Goal: Information Seeking & Learning: Check status

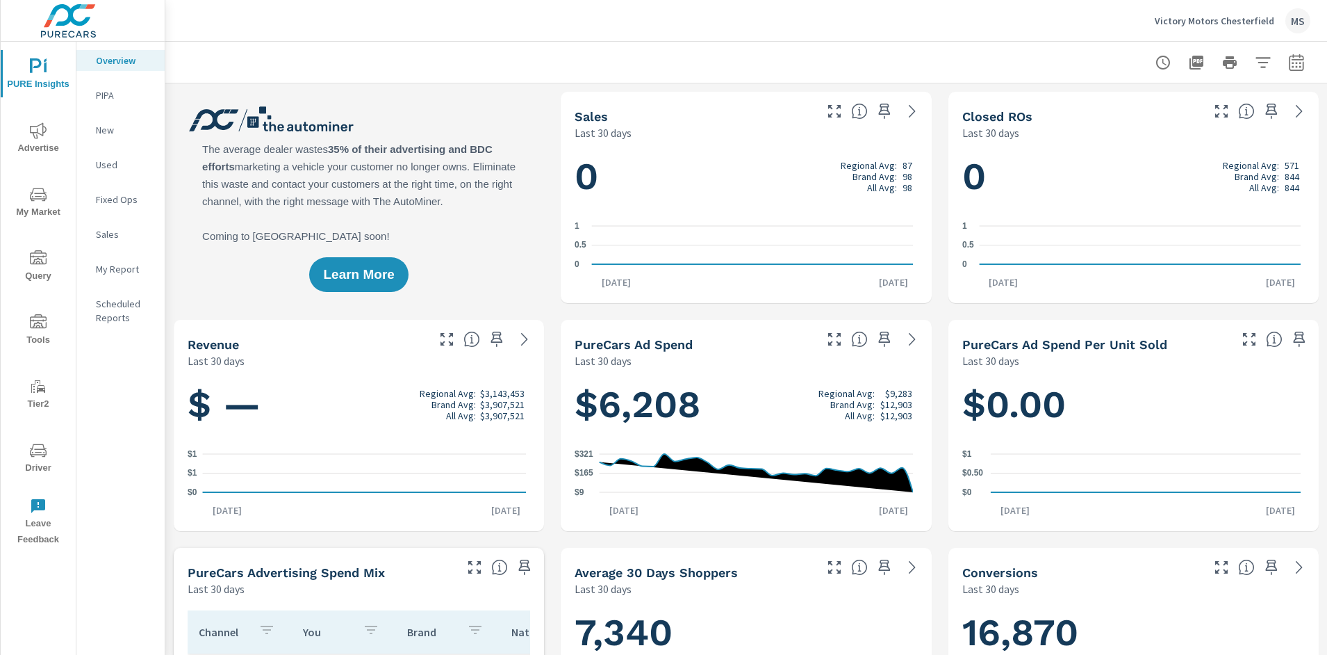
scroll to position [1, 0]
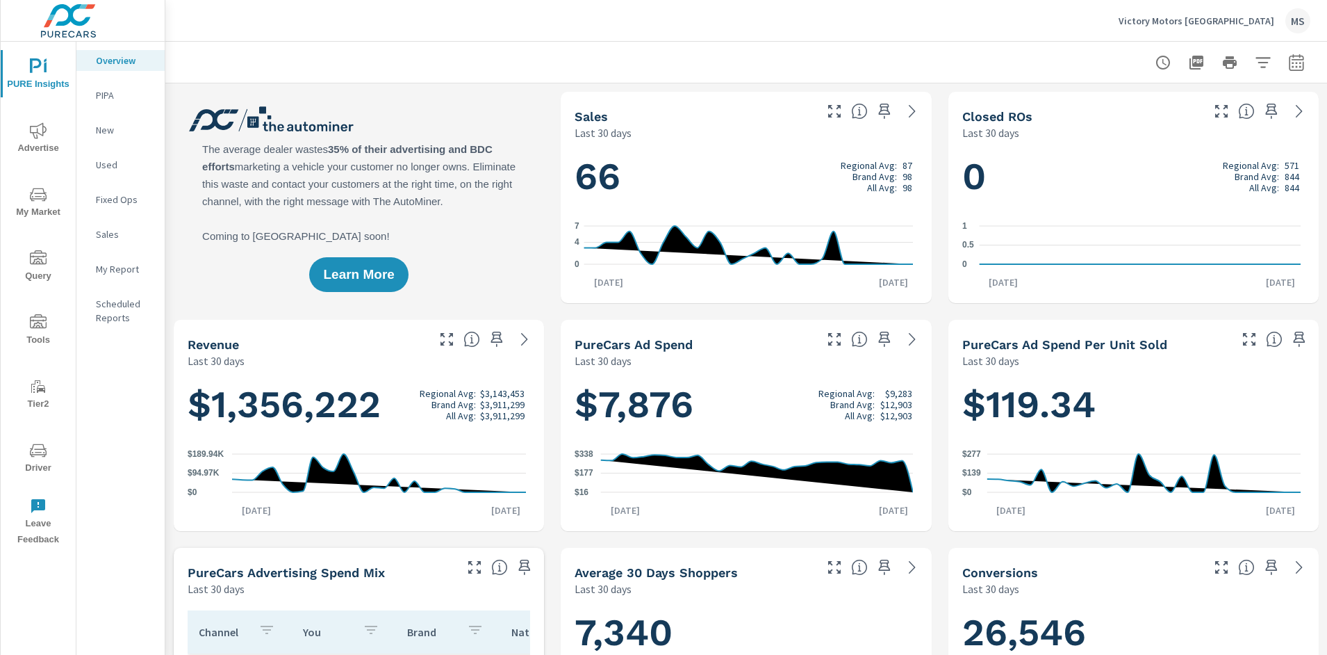
click at [39, 455] on icon "nav menu" at bounding box center [38, 450] width 17 height 17
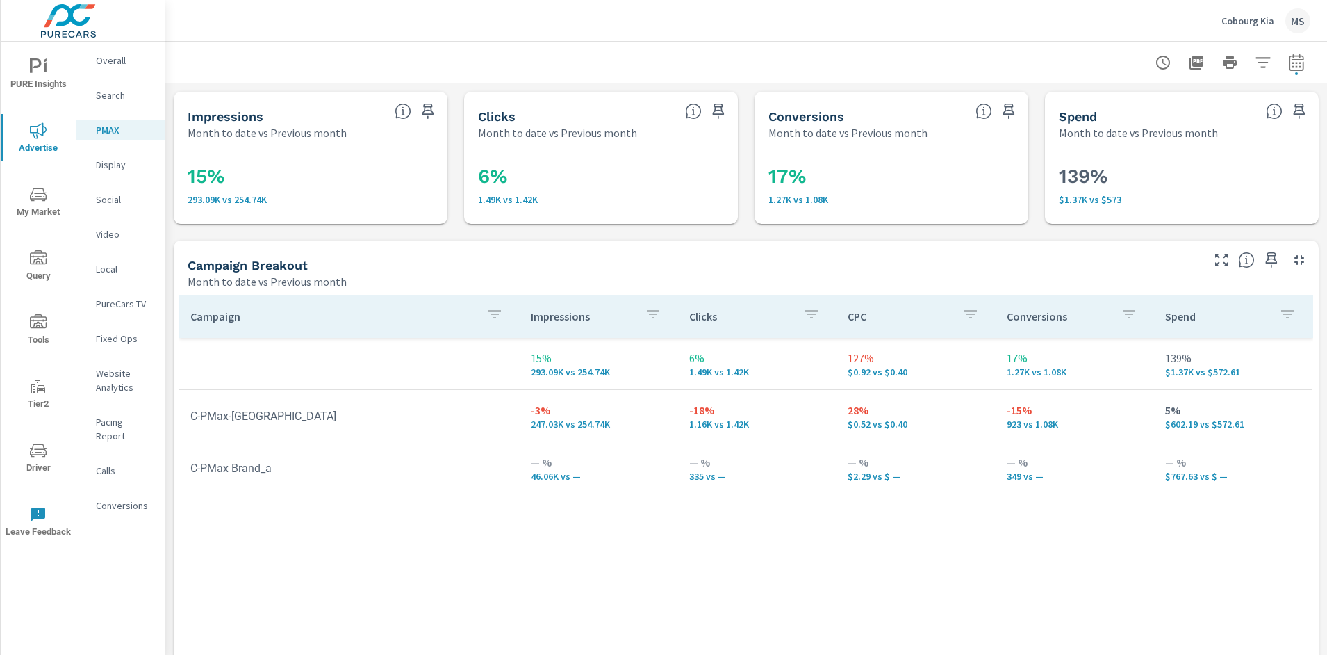
click at [34, 446] on icon "nav menu" at bounding box center [38, 450] width 17 height 17
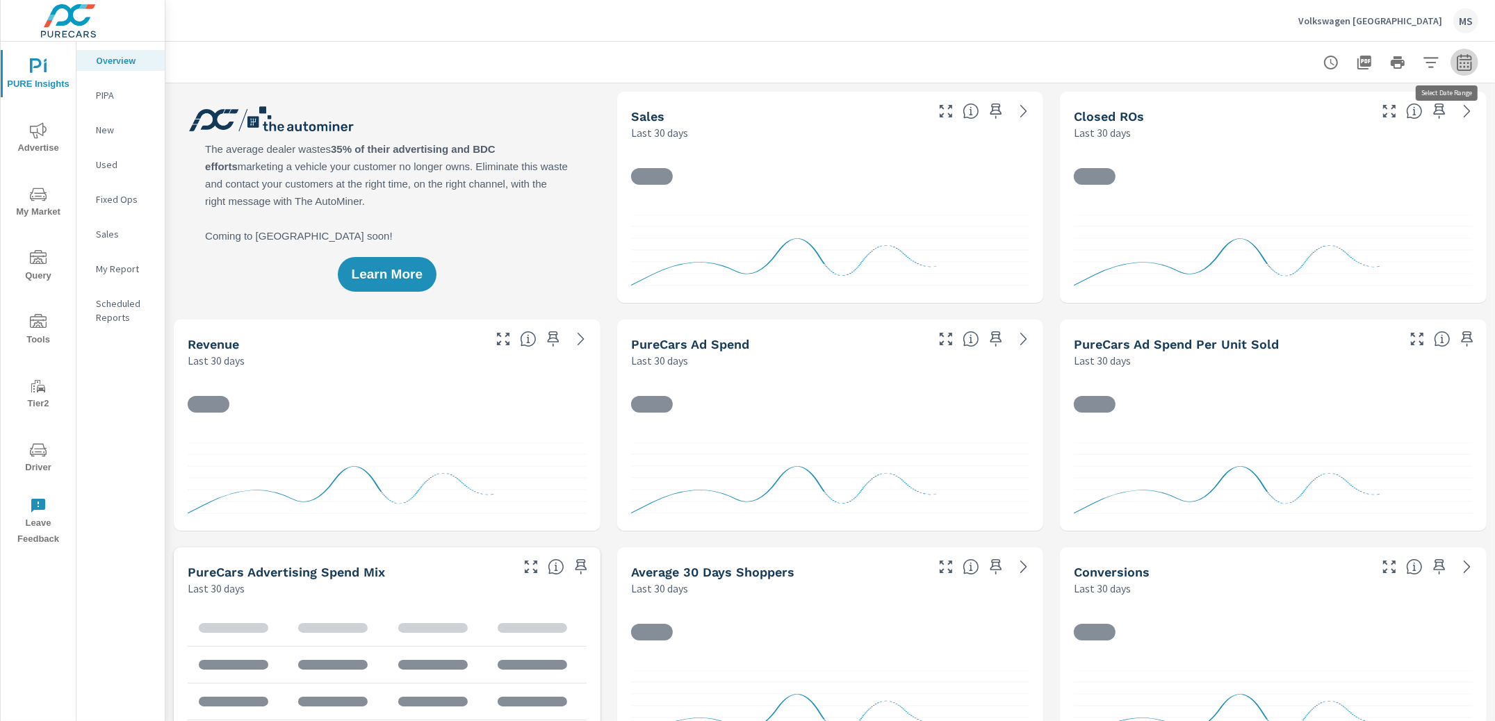
click at [1195, 60] on button "button" at bounding box center [1464, 63] width 28 height 28
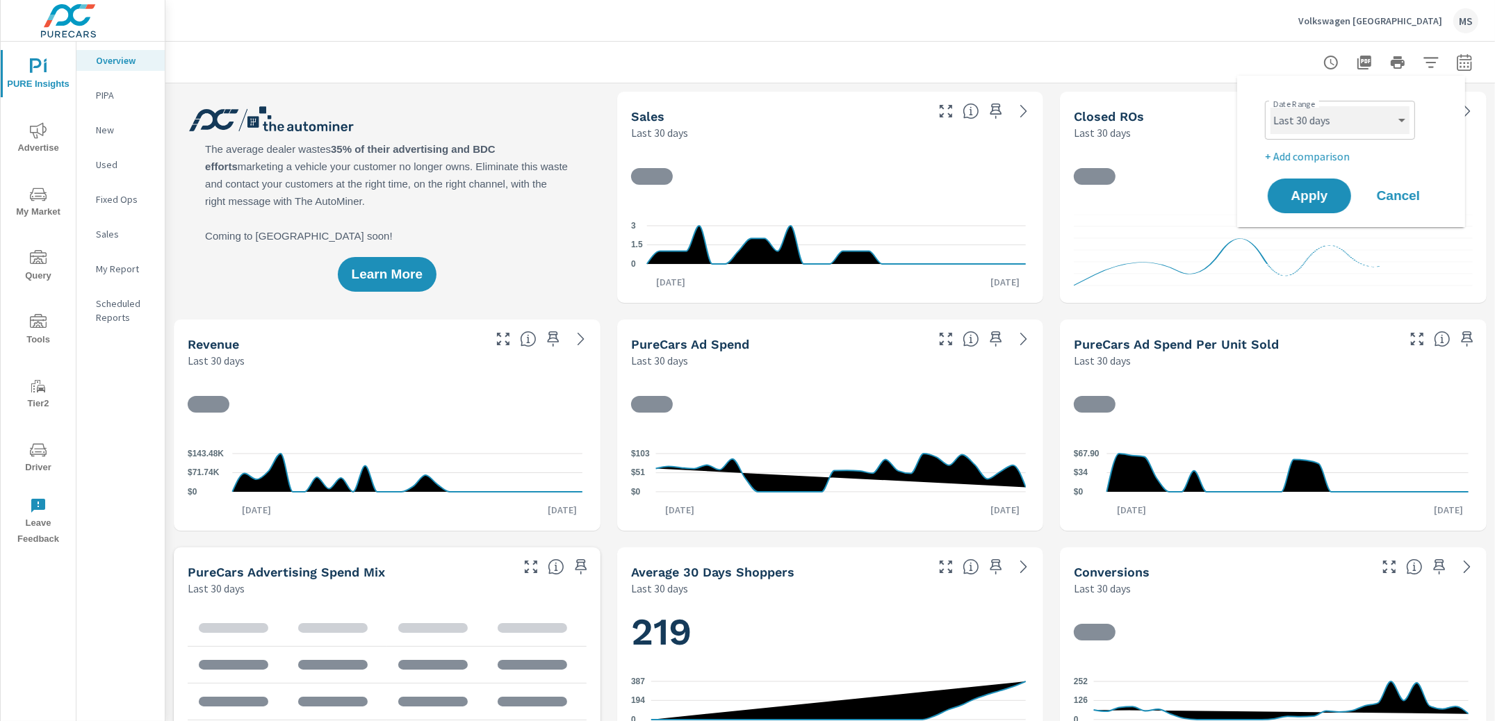
click at [1195, 129] on select "Custom Yesterday Last week Last 7 days Last 14 days Last 30 days Last 45 days L…" at bounding box center [1339, 120] width 139 height 28
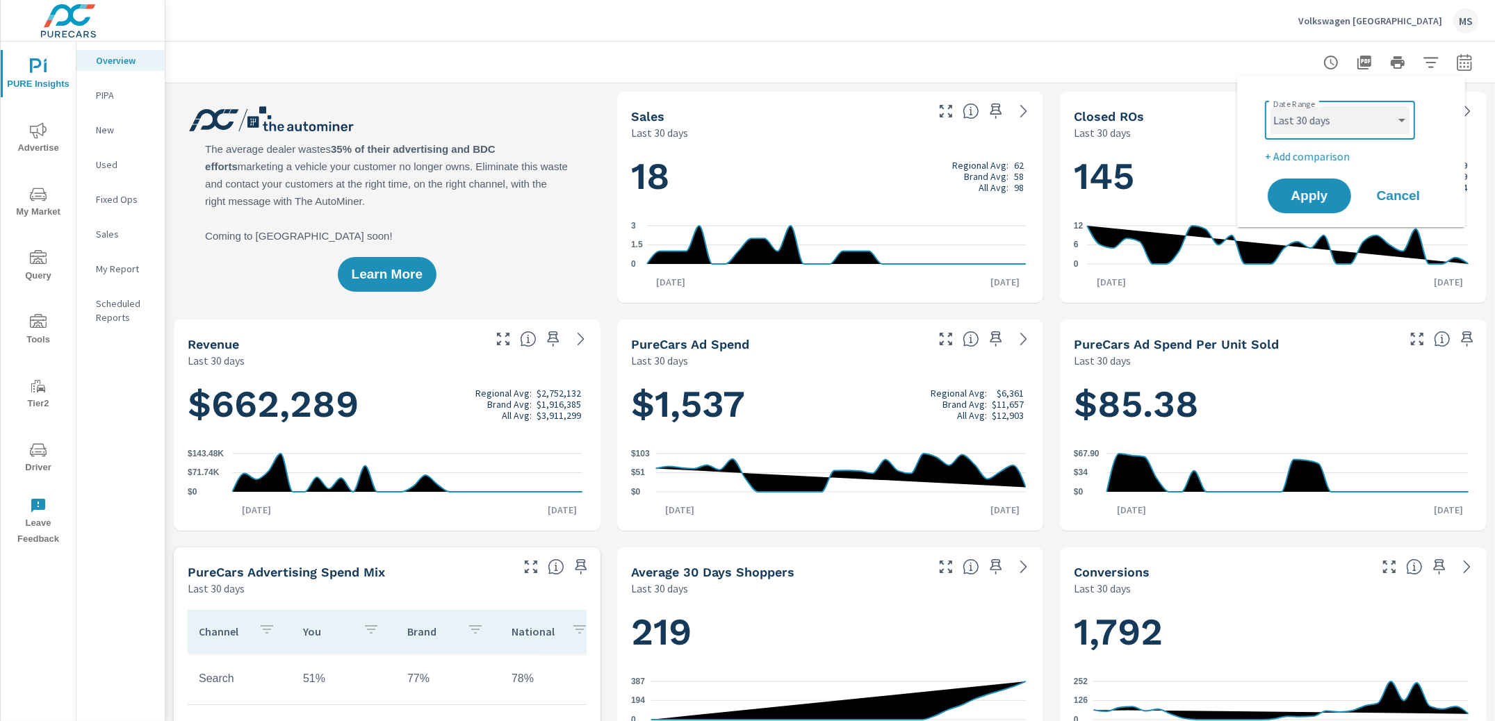
scroll to position [1, 0]
click at [1195, 106] on select "Custom [DATE] Last week Last 7 days Last 14 days Last 30 days Last 45 days Last…" at bounding box center [1339, 120] width 139 height 28
select select "Month to date"
click at [1195, 196] on span "Apply" at bounding box center [1309, 196] width 57 height 13
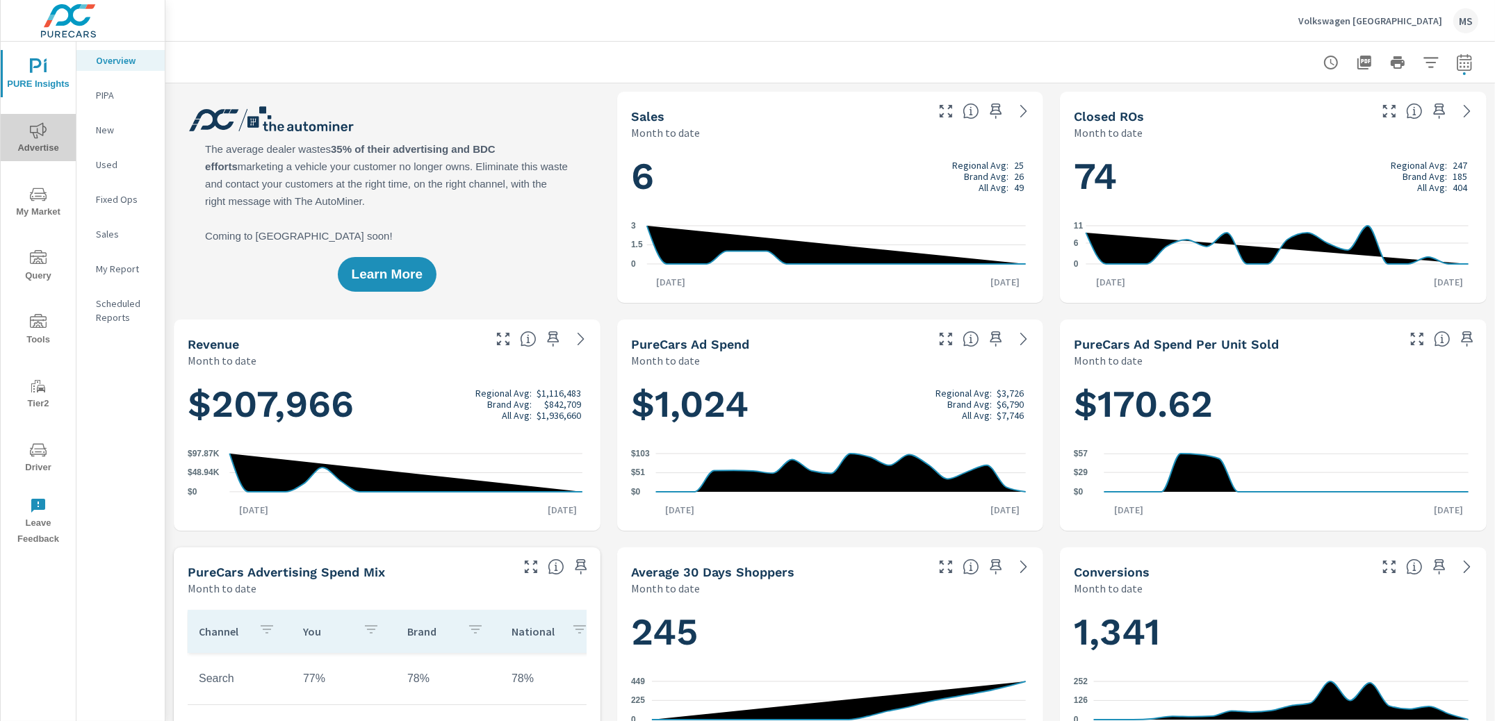
click at [38, 138] on icon "nav menu" at bounding box center [38, 130] width 17 height 17
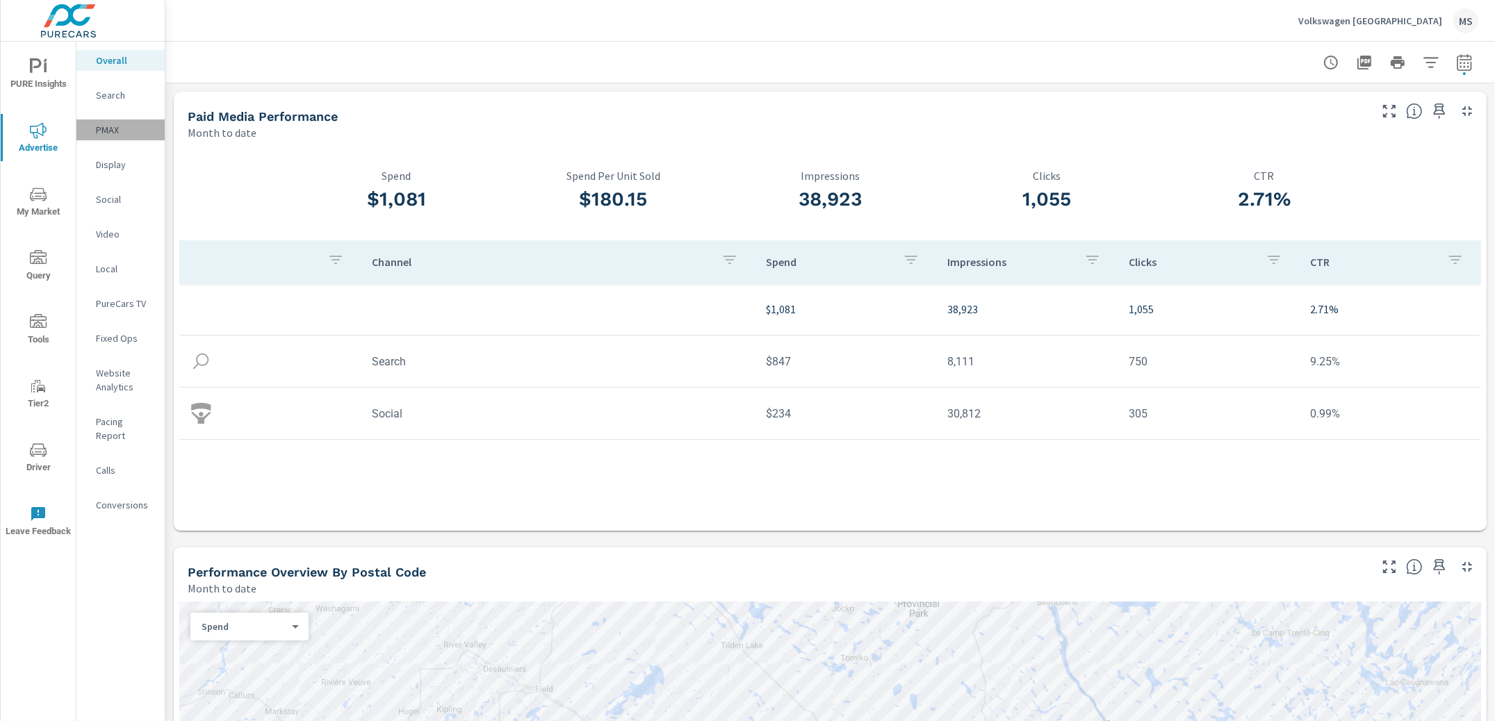
click at [101, 127] on p "PMAX" at bounding box center [125, 130] width 58 height 14
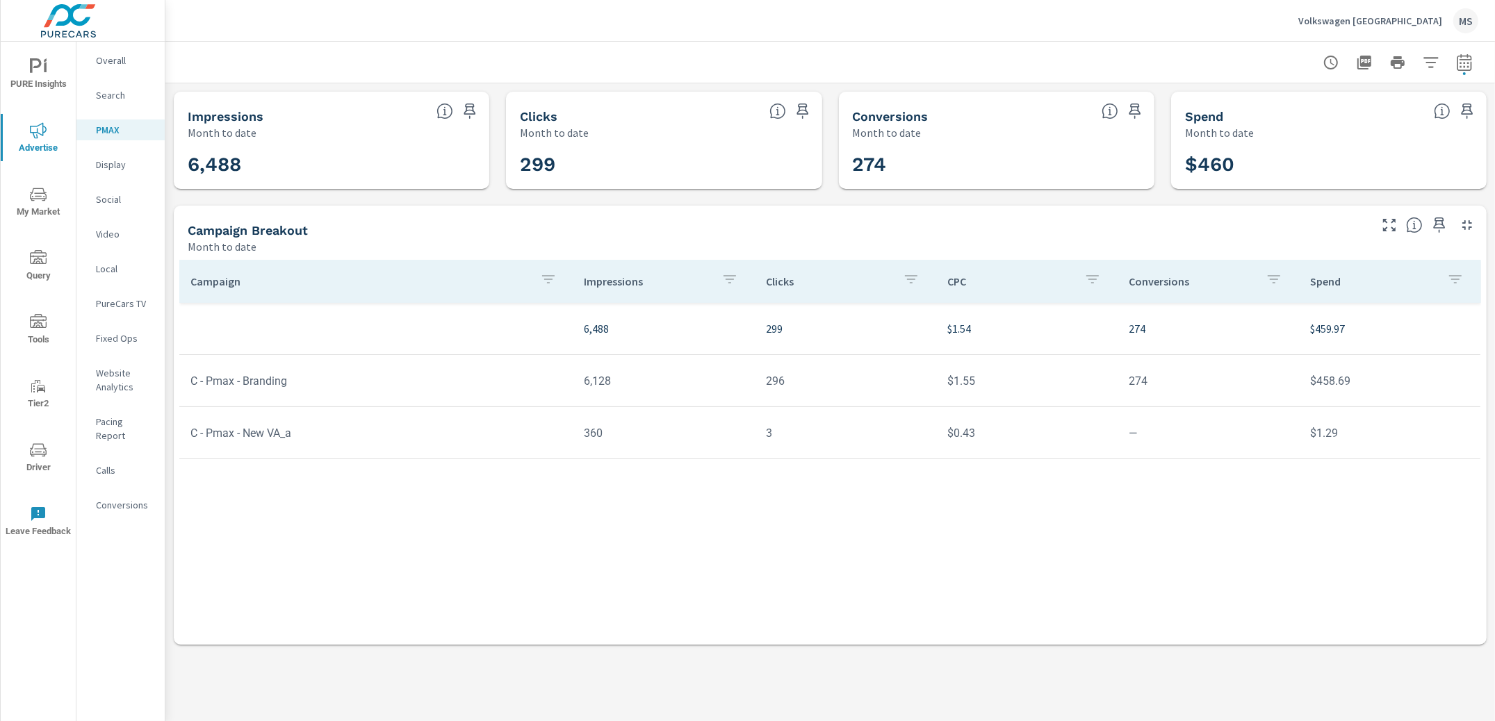
click at [115, 199] on p "Social" at bounding box center [125, 199] width 58 height 14
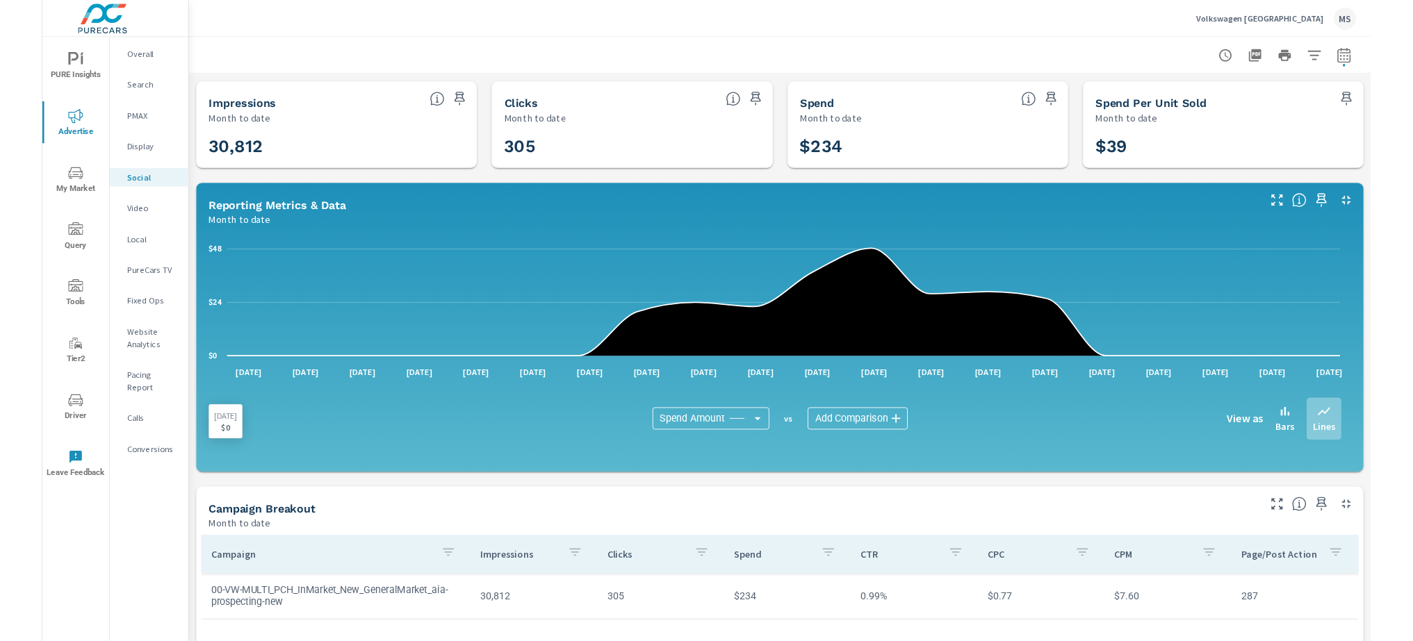
scroll to position [122, 0]
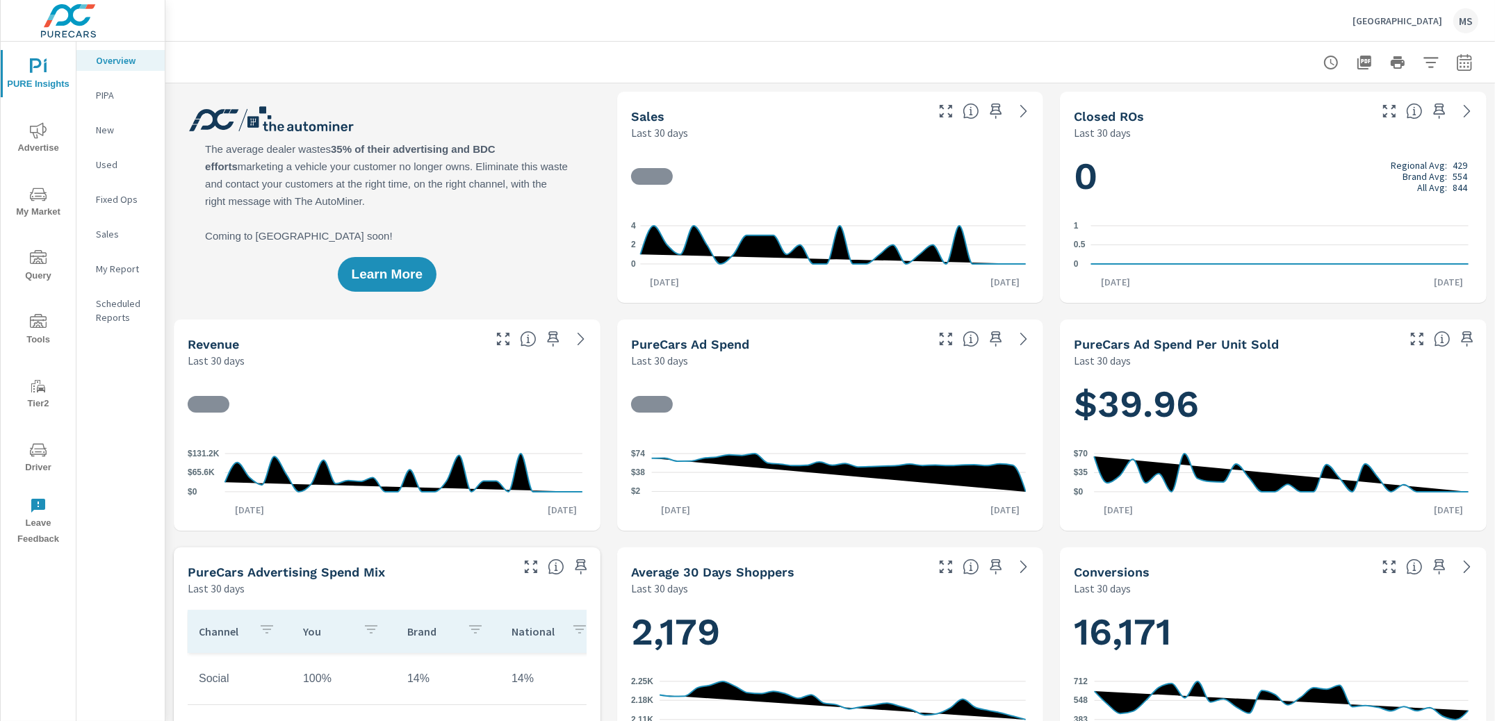
click at [45, 145] on span "Advertise" at bounding box center [38, 139] width 67 height 34
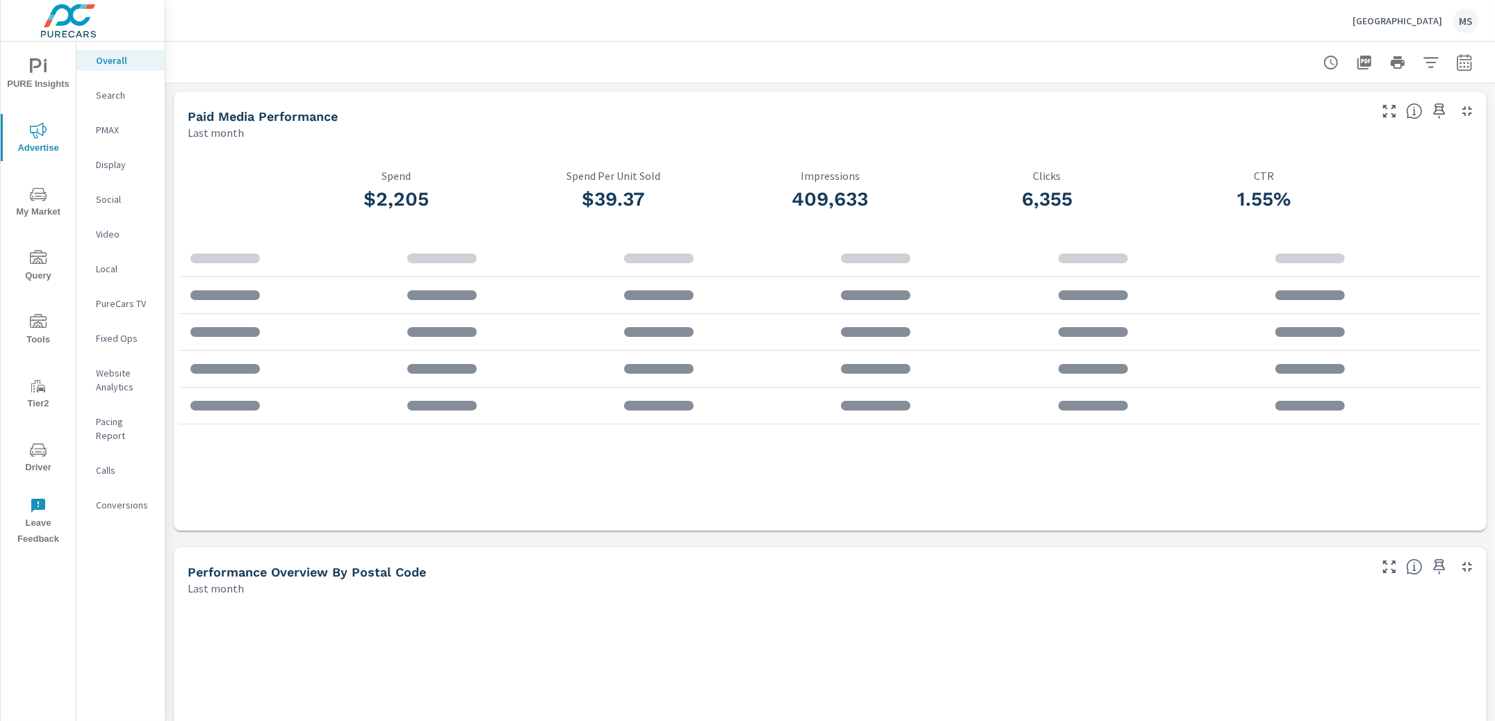
click at [1456, 54] on icon "button" at bounding box center [1464, 62] width 17 height 17
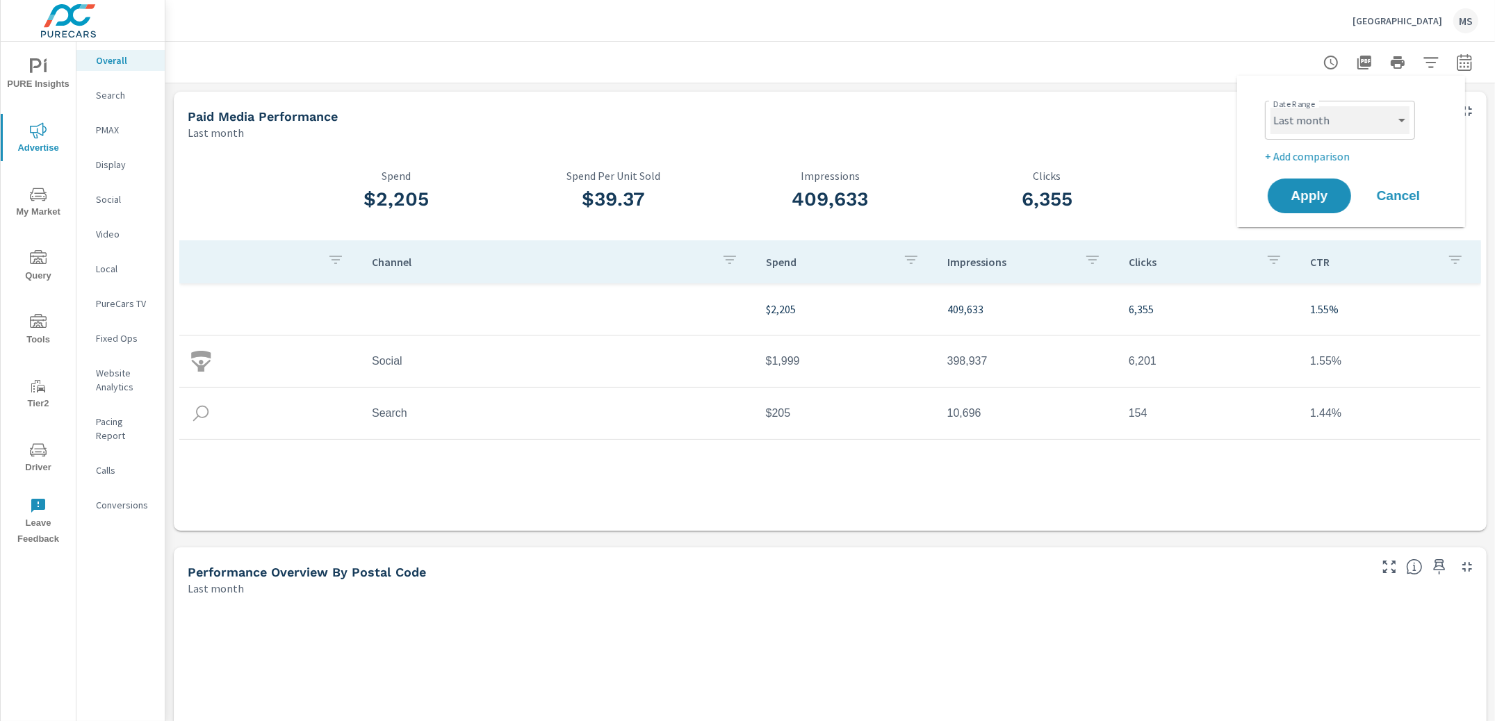
click at [1331, 120] on select "Custom [DATE] Last week Last 7 days Last 14 days Last 30 days Last 45 days Last…" at bounding box center [1339, 120] width 139 height 28
click at [1270, 106] on select "Custom [DATE] Last week Last 7 days Last 14 days Last 30 days Last 45 days Last…" at bounding box center [1339, 120] width 139 height 28
select select "Month to date"
click at [1310, 196] on span "Apply" at bounding box center [1309, 196] width 57 height 13
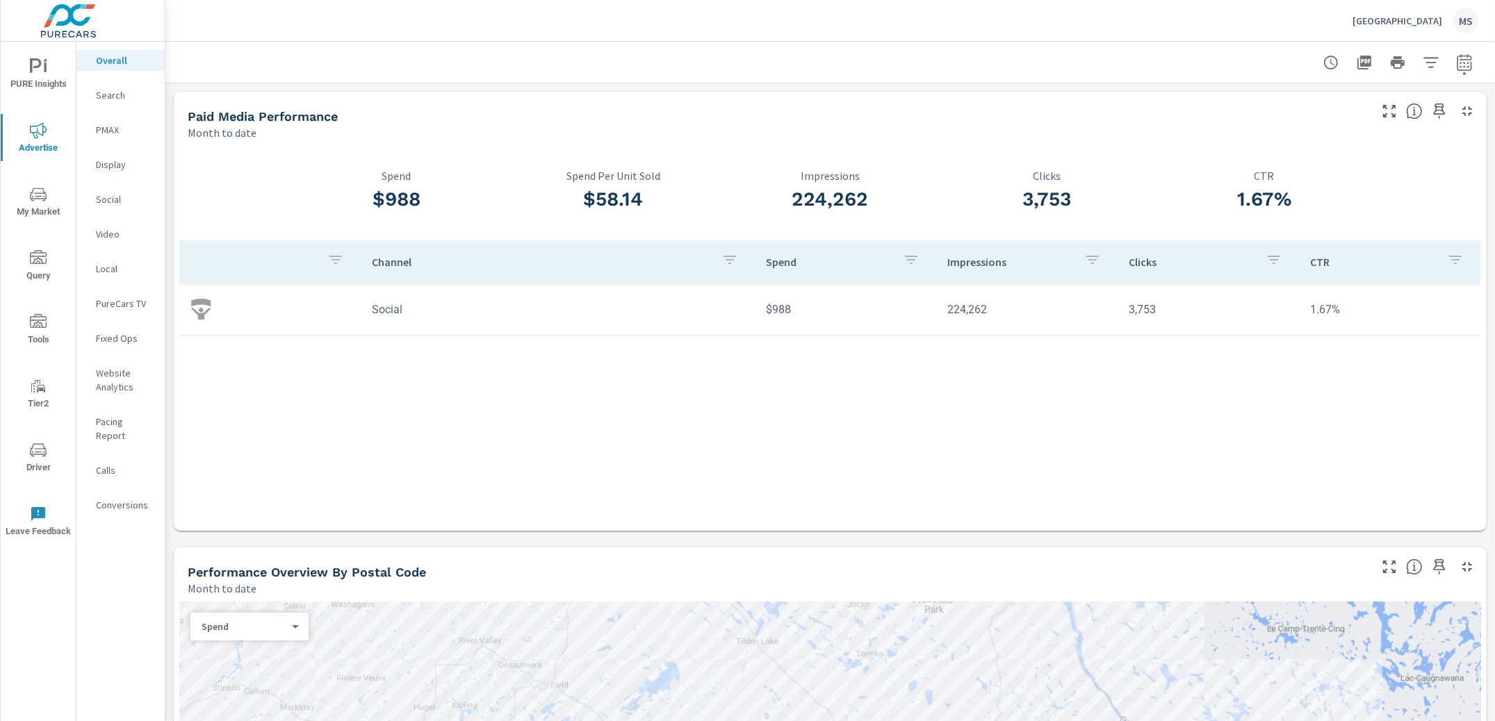
click at [35, 459] on span "Driver" at bounding box center [38, 459] width 67 height 34
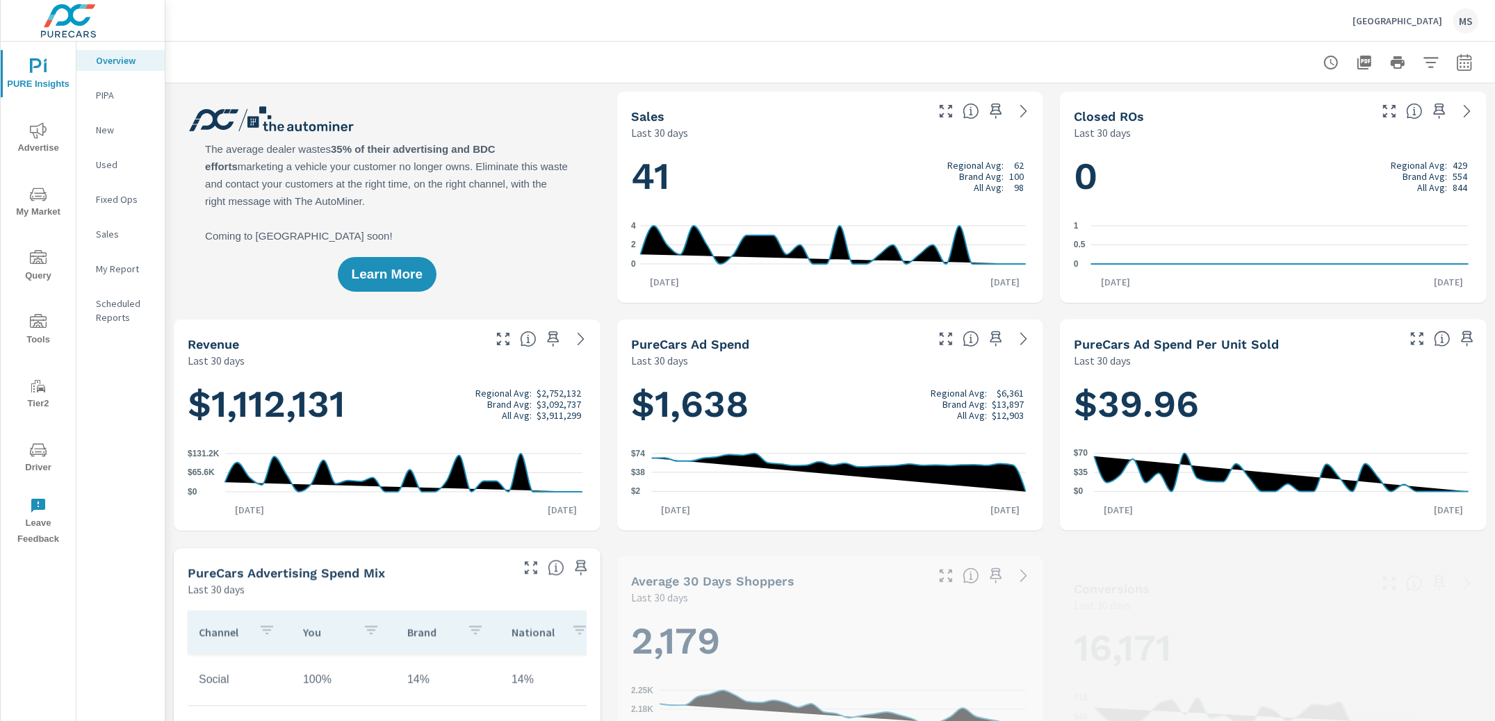
scroll to position [1, 0]
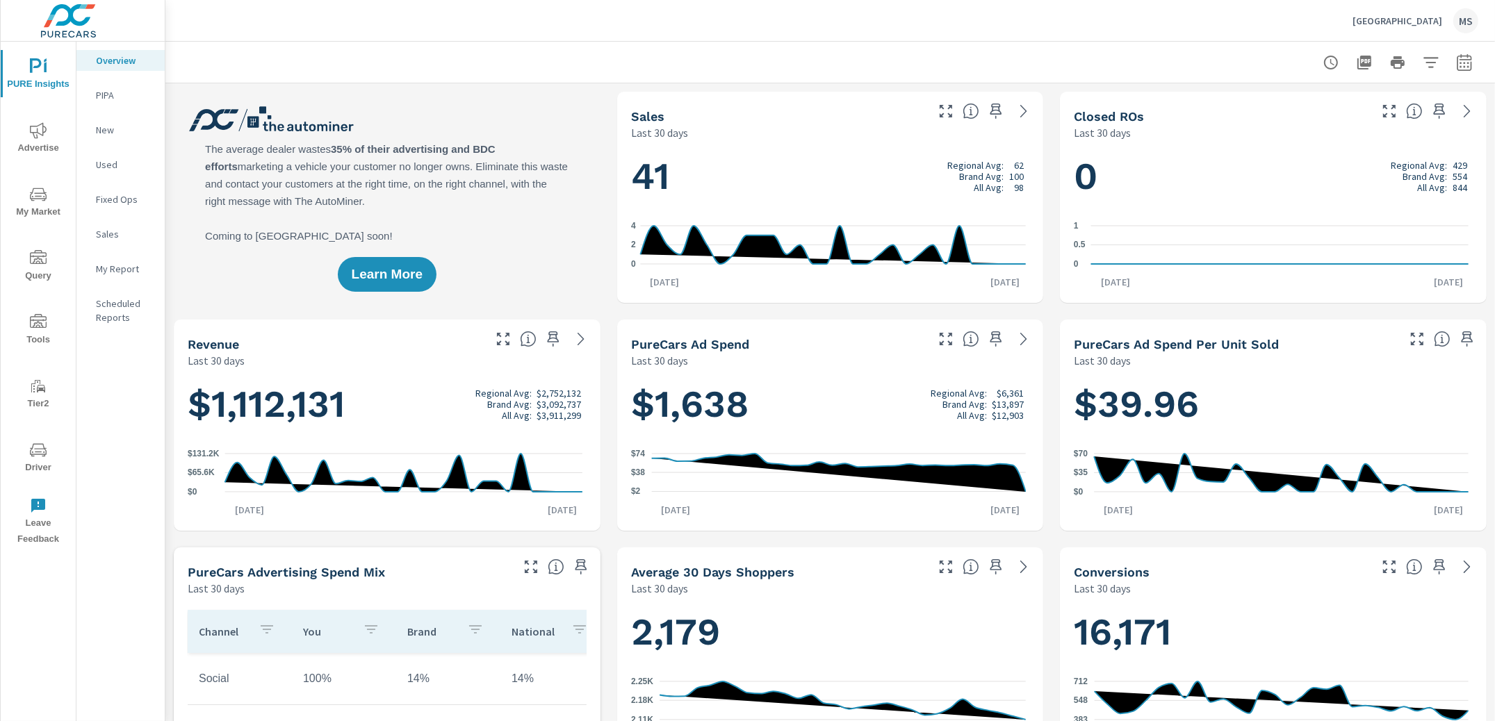
click at [17, 132] on span "Advertise" at bounding box center [38, 139] width 67 height 34
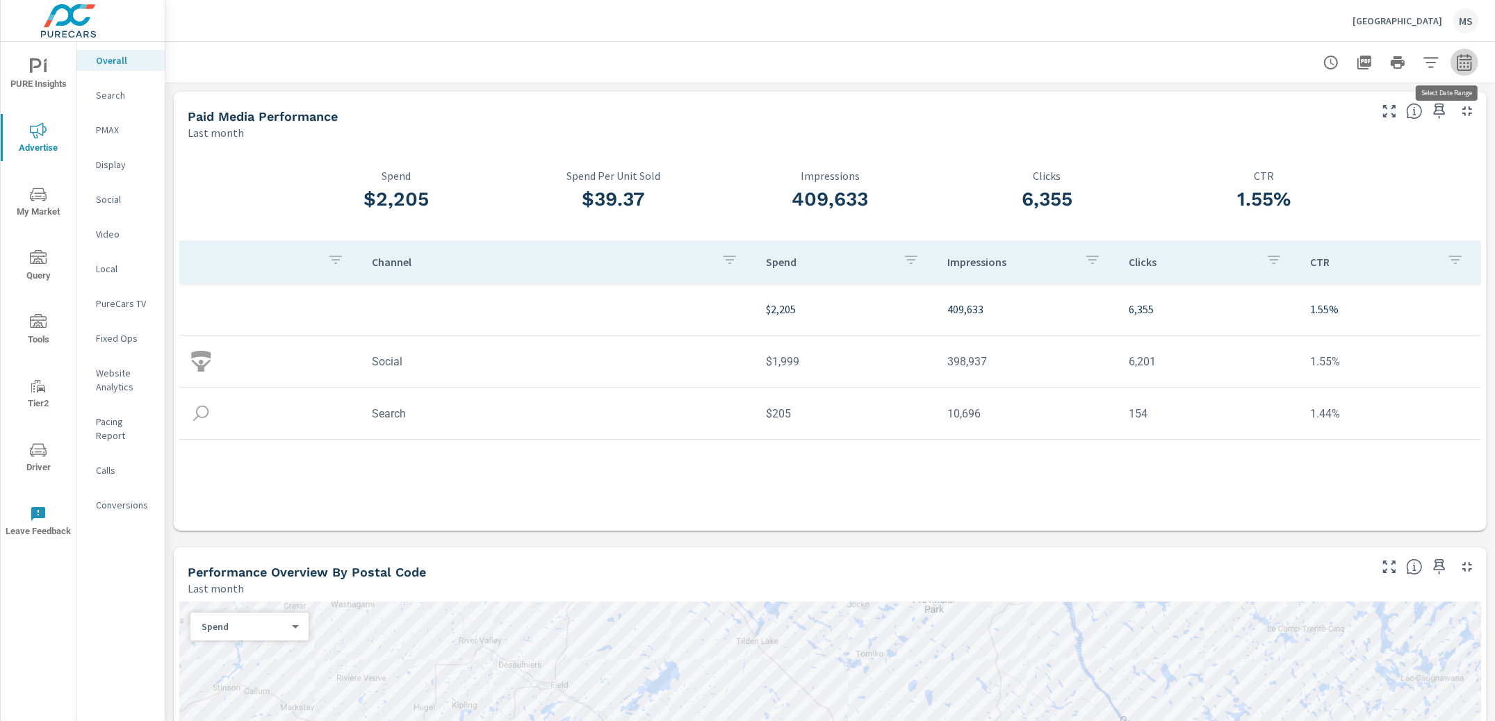
click at [1450, 53] on button "button" at bounding box center [1464, 63] width 28 height 28
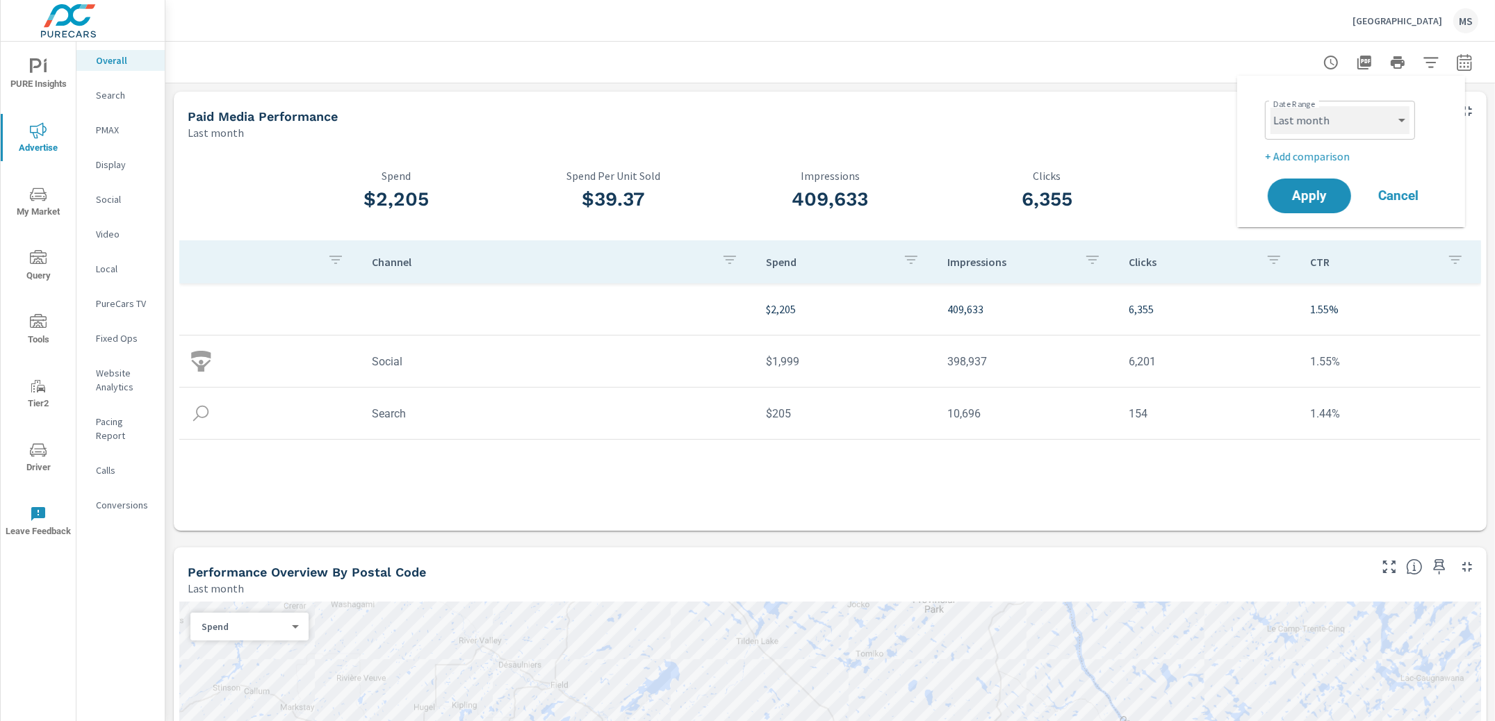
click at [1333, 114] on select "Custom Yesterday Last week Last 7 days Last 14 days Last 30 days Last 45 days L…" at bounding box center [1339, 120] width 139 height 28
click at [1270, 106] on select "Custom Yesterday Last week Last 7 days Last 14 days Last 30 days Last 45 days L…" at bounding box center [1339, 120] width 139 height 28
select select "Month to date"
click at [1318, 190] on span "Apply" at bounding box center [1309, 196] width 57 height 13
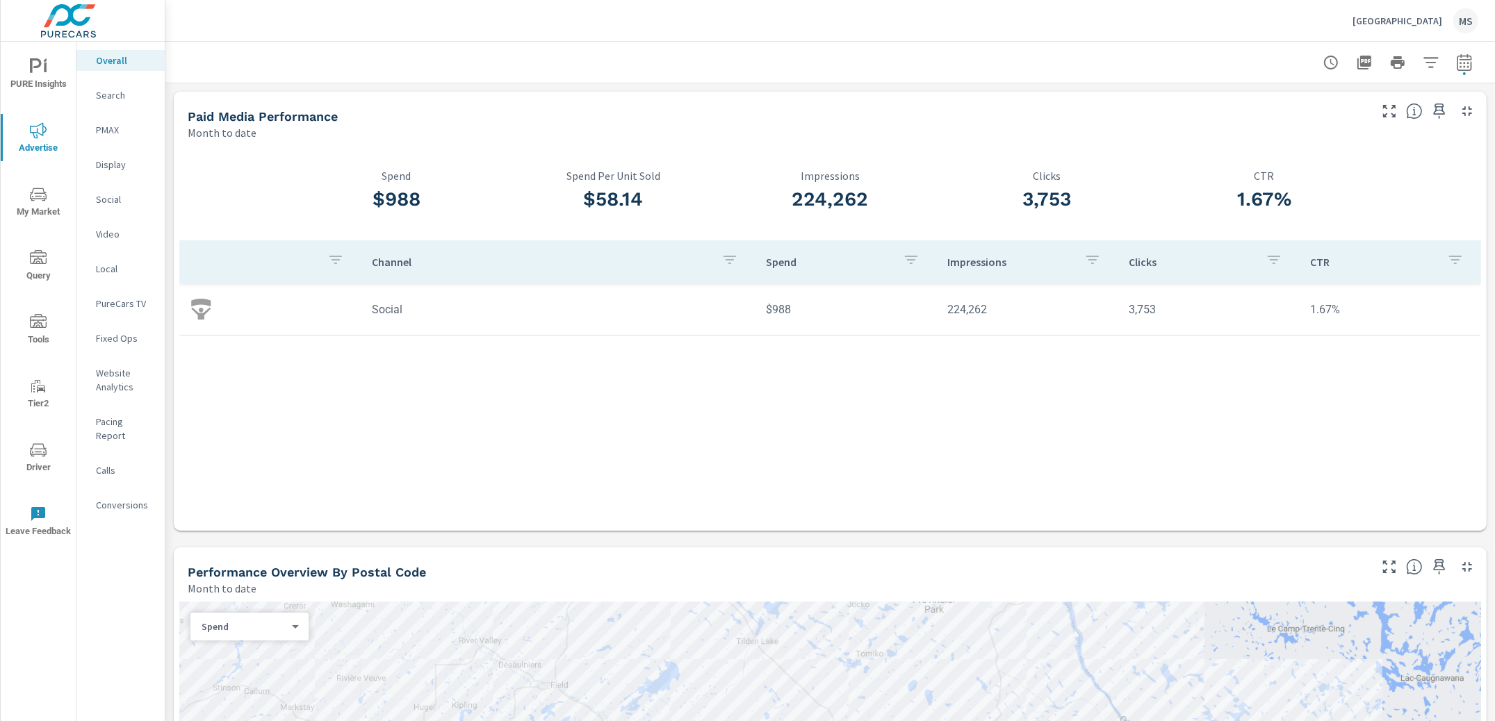
click at [106, 198] on p "Social" at bounding box center [125, 199] width 58 height 14
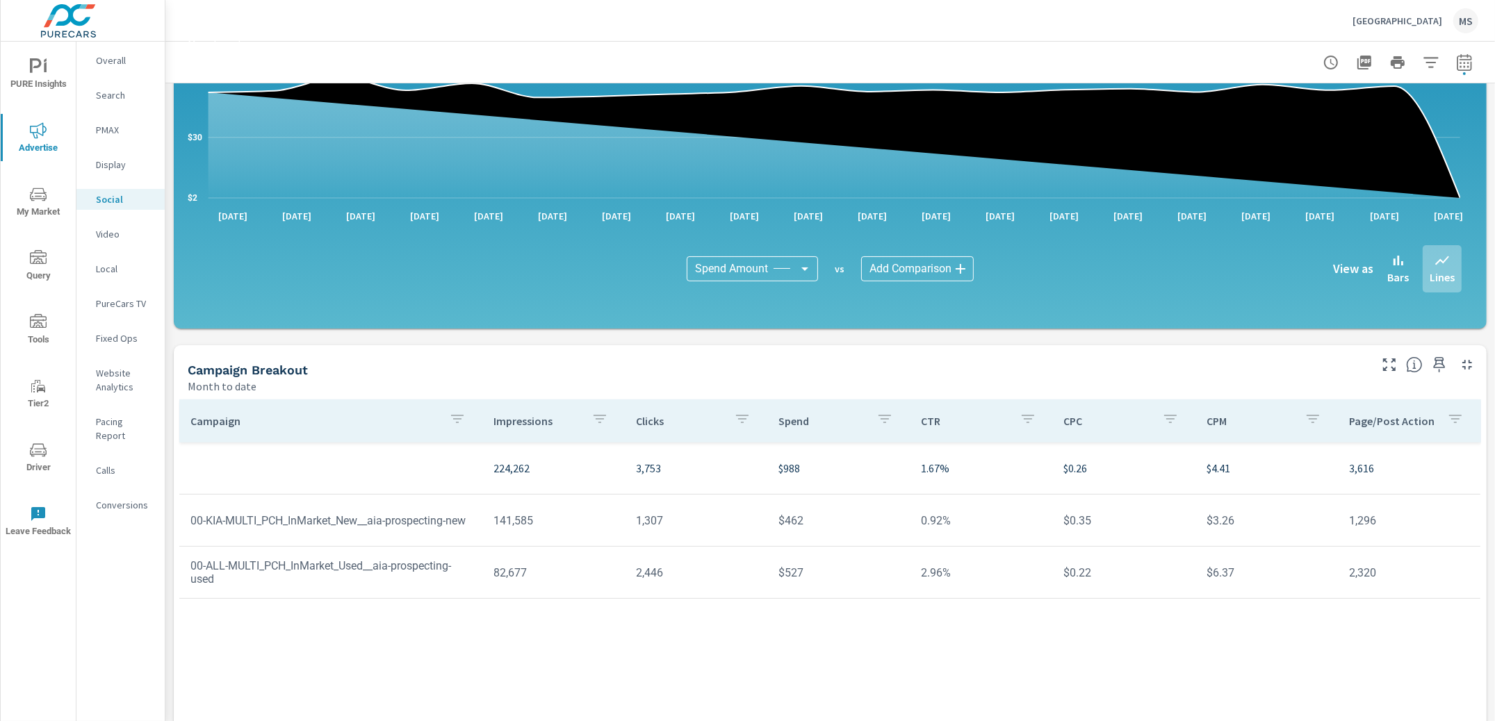
scroll to position [213, 0]
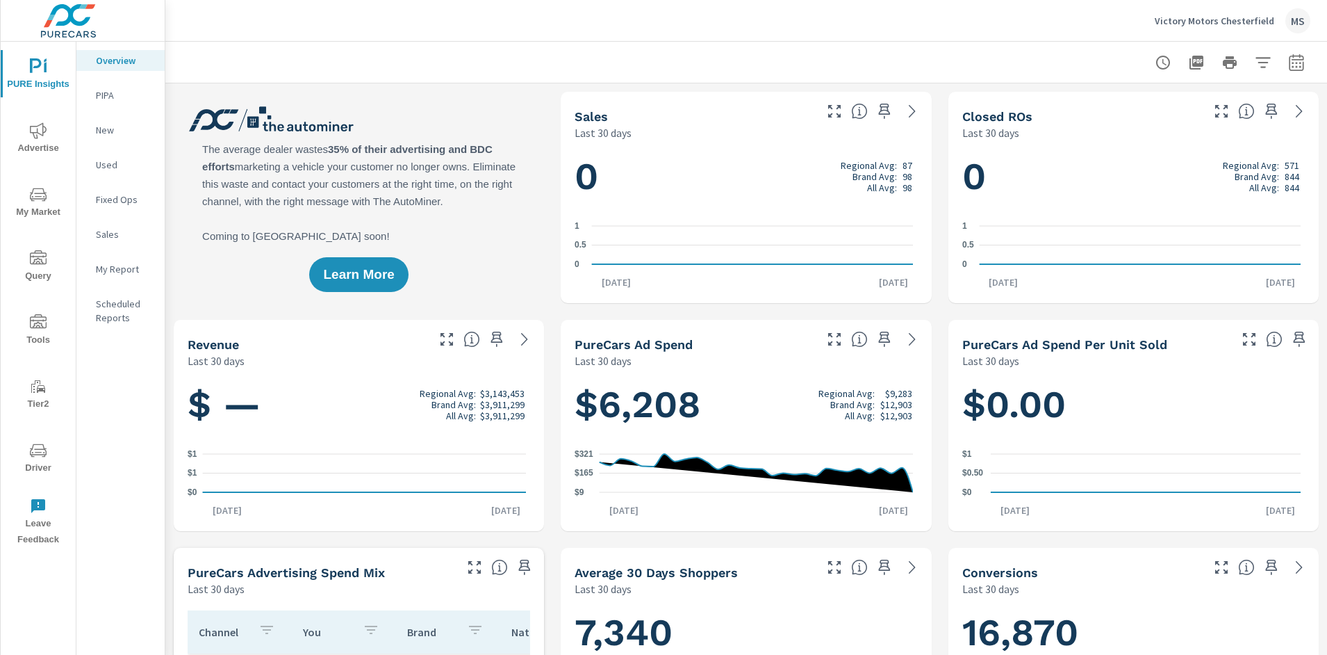
scroll to position [1, 0]
click at [35, 145] on span "Advertise" at bounding box center [38, 139] width 67 height 34
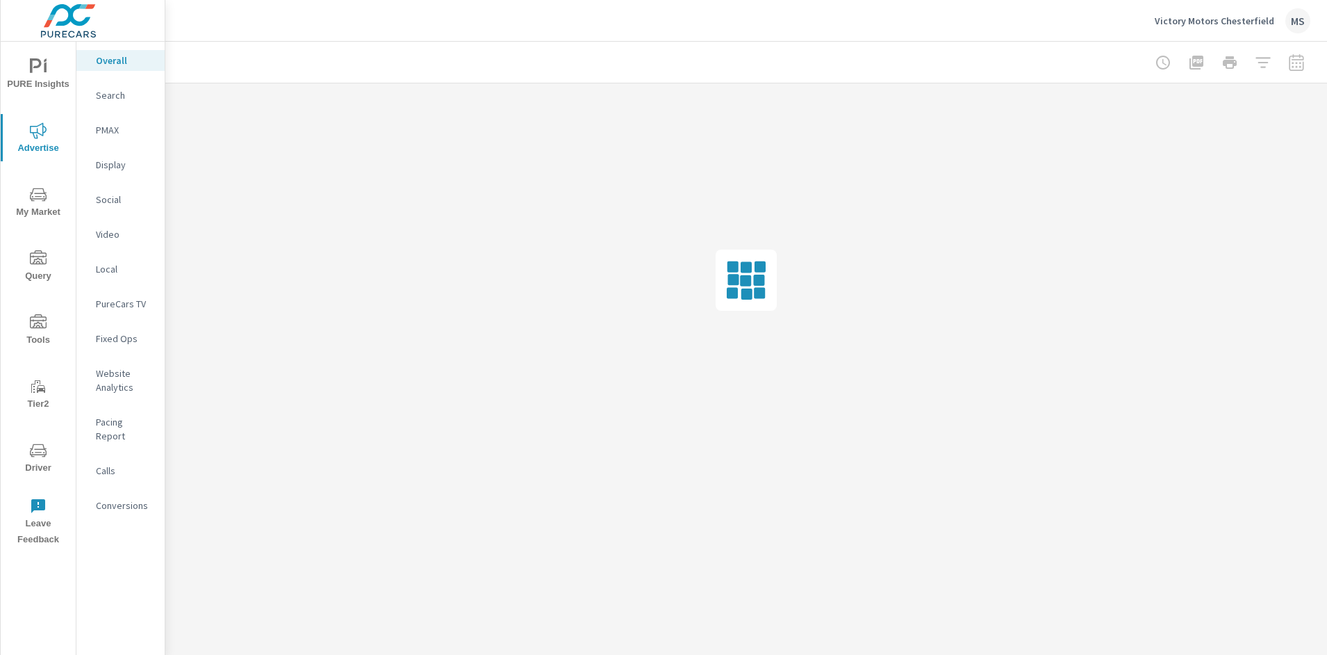
click at [113, 192] on p "Social" at bounding box center [125, 199] width 58 height 14
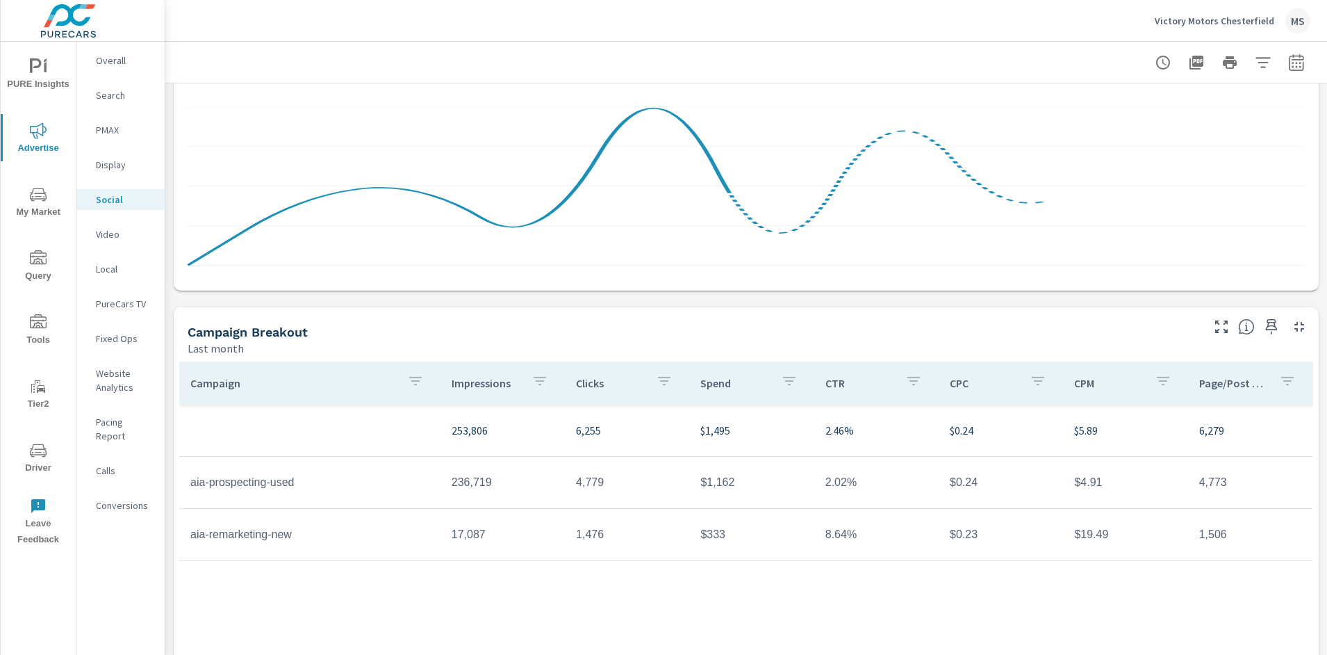
scroll to position [330, 0]
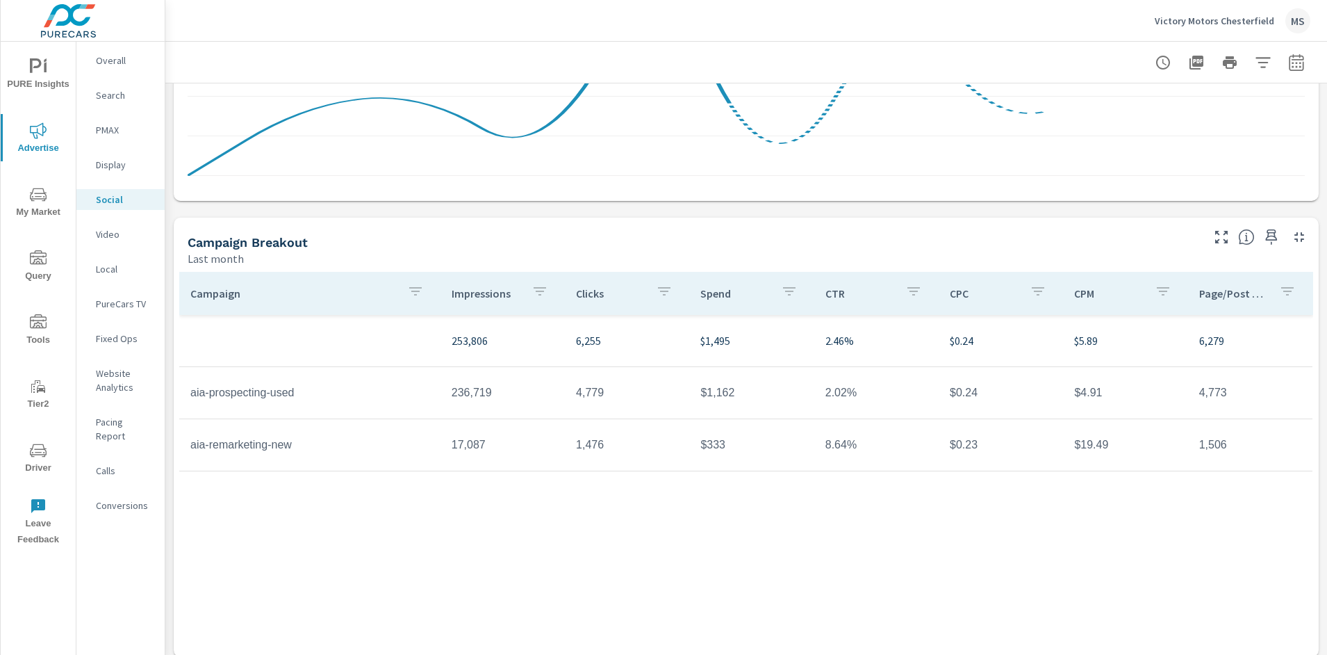
click at [40, 454] on icon "nav menu" at bounding box center [38, 449] width 17 height 13
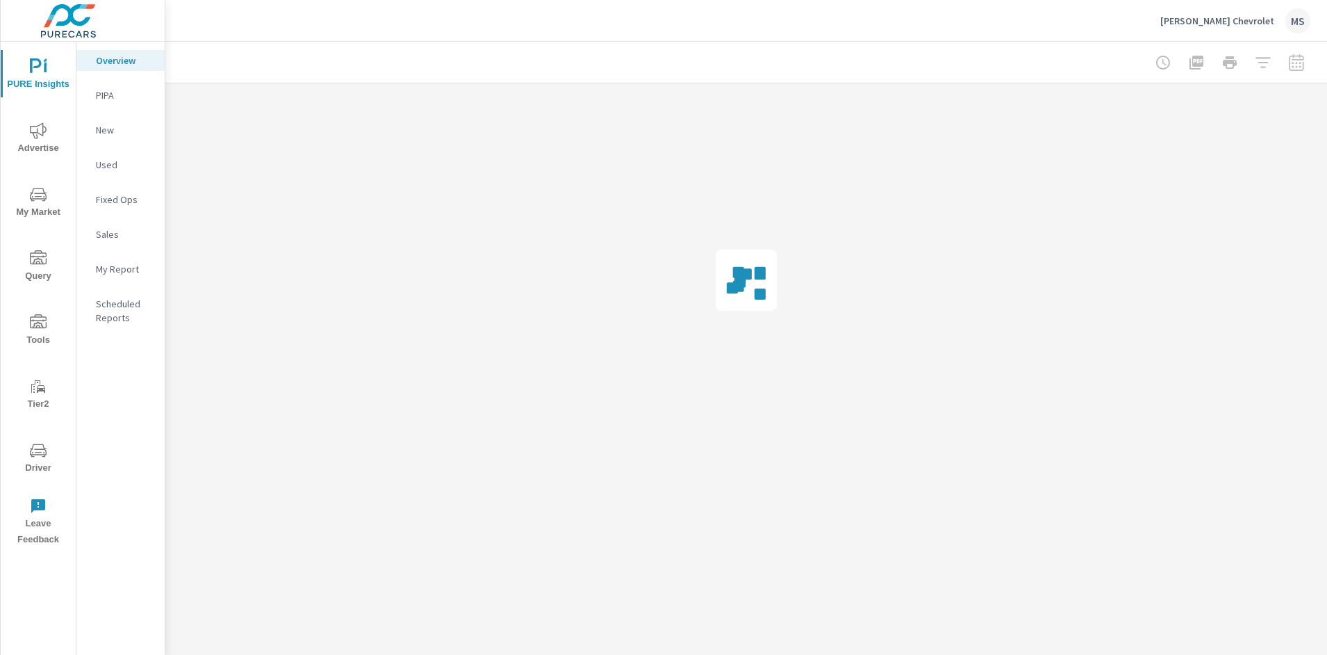
click at [39, 460] on span "Driver" at bounding box center [38, 459] width 67 height 34
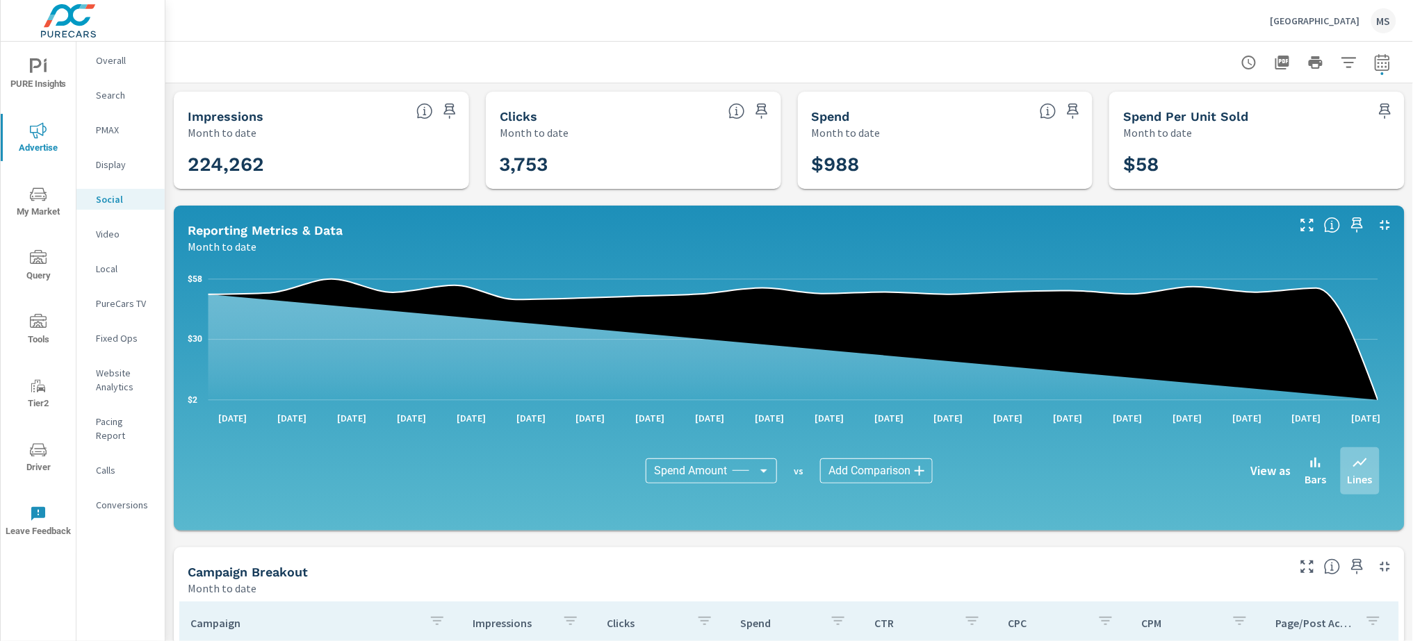
scroll to position [213, 0]
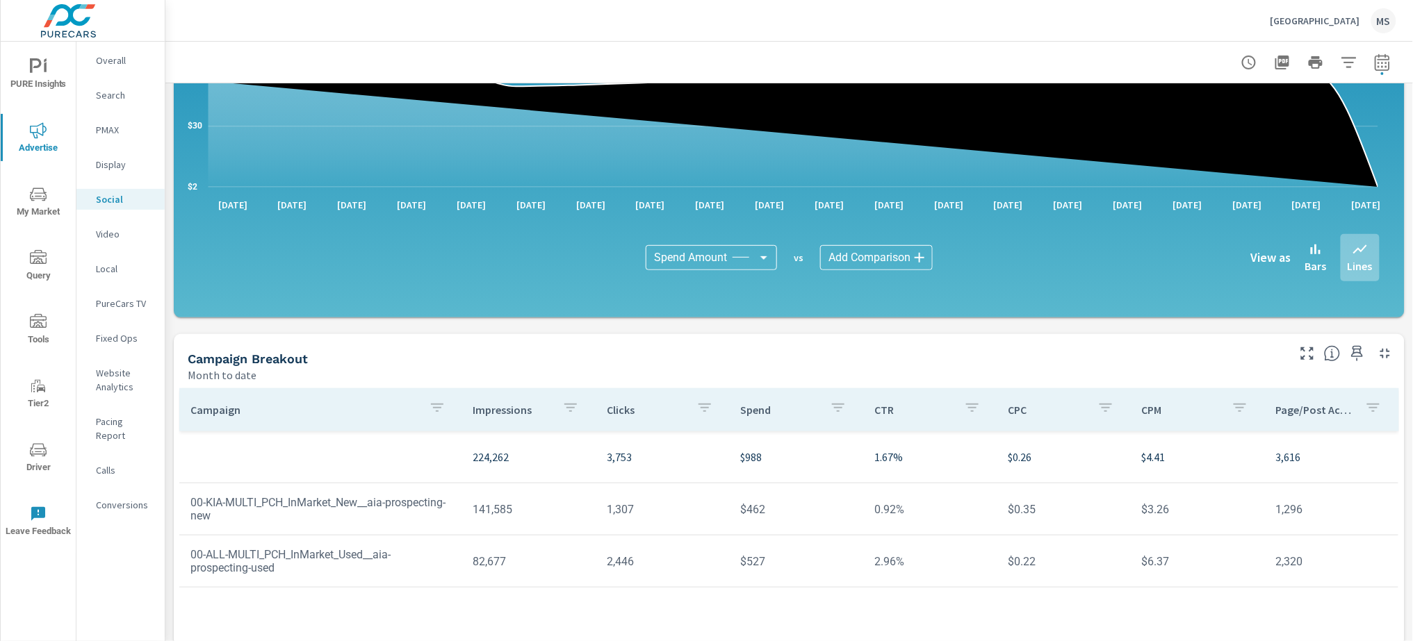
click at [40, 462] on span "Driver" at bounding box center [38, 459] width 67 height 34
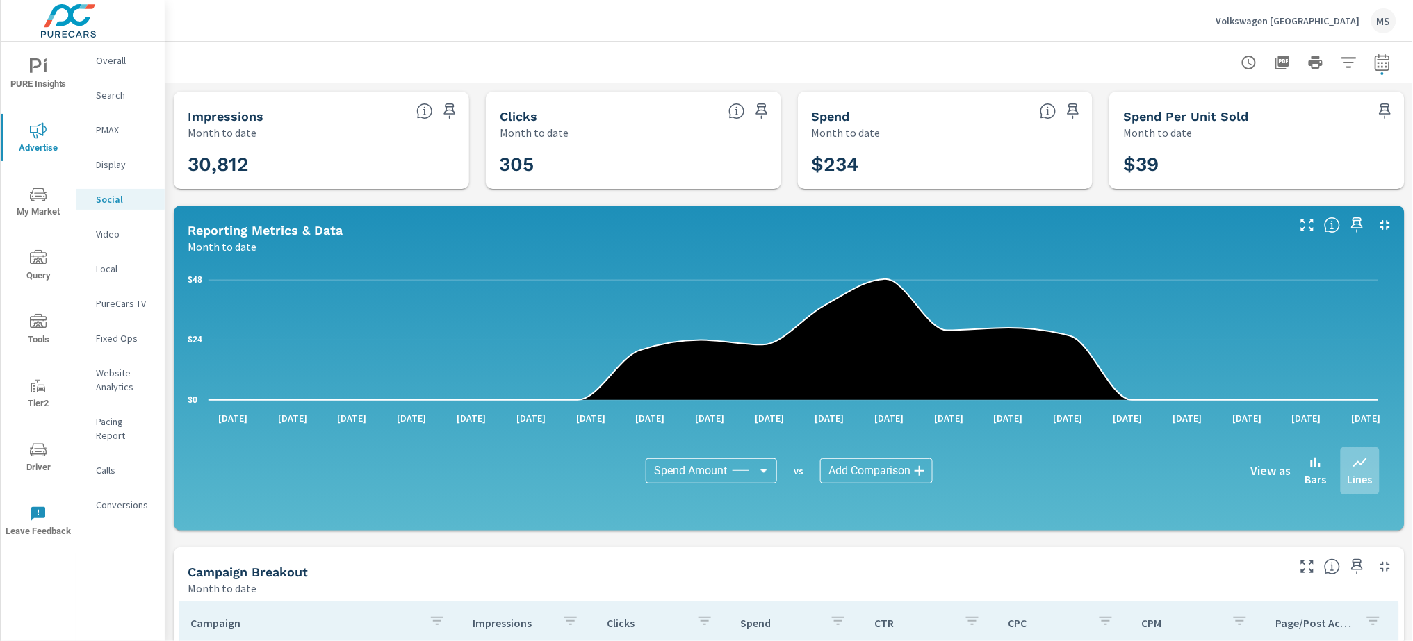
scroll to position [122, 0]
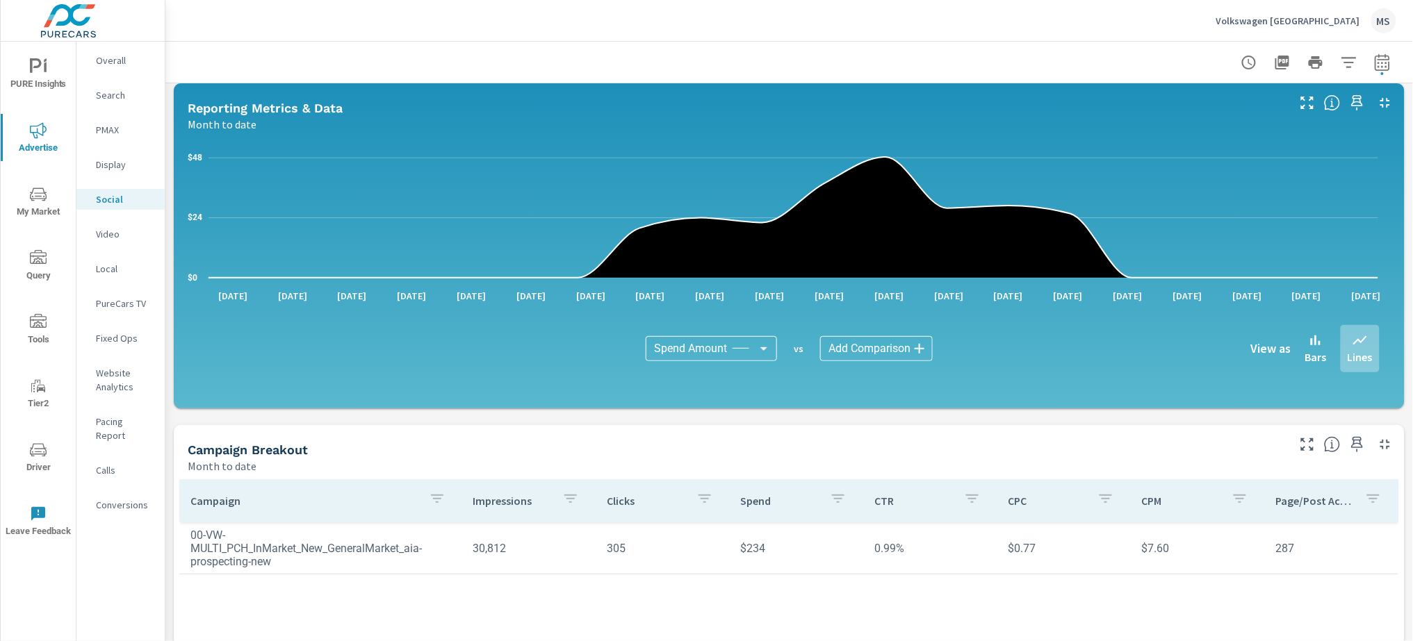
click at [117, 132] on p "PMAX" at bounding box center [125, 130] width 58 height 14
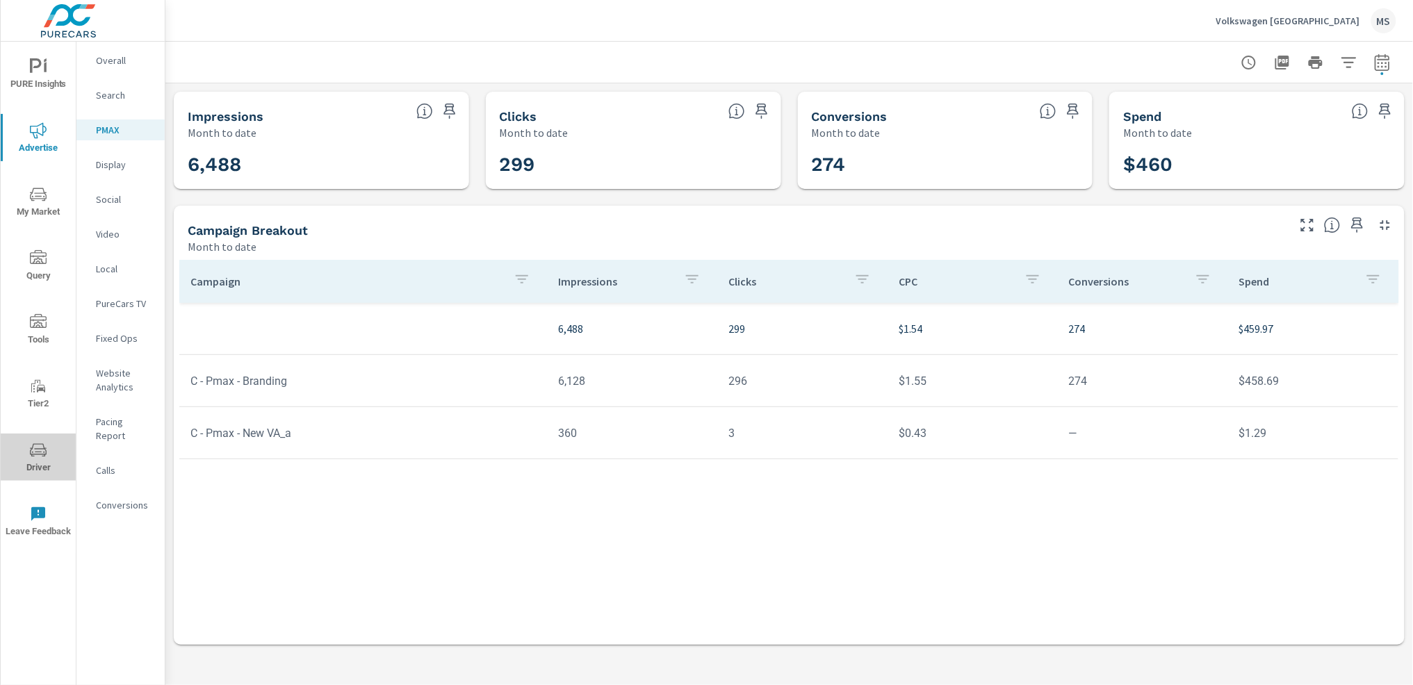
click at [43, 454] on icon "nav menu" at bounding box center [38, 449] width 17 height 13
